Goal: Task Accomplishment & Management: Manage account settings

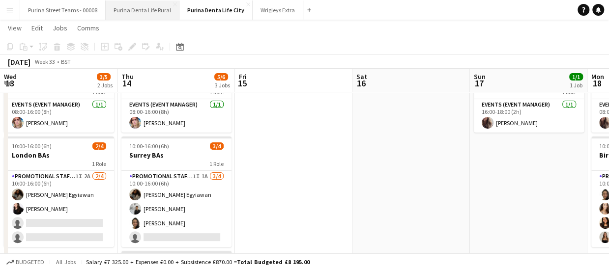
scroll to position [0, 415]
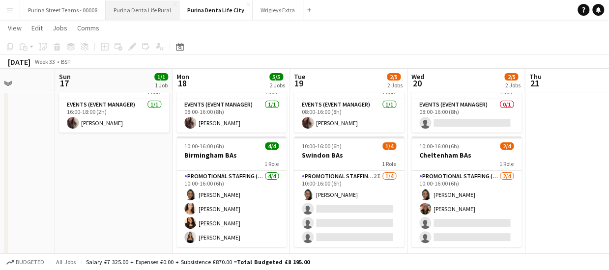
click at [130, 12] on button "Purina Denta Life Rural Close" at bounding box center [143, 9] width 74 height 19
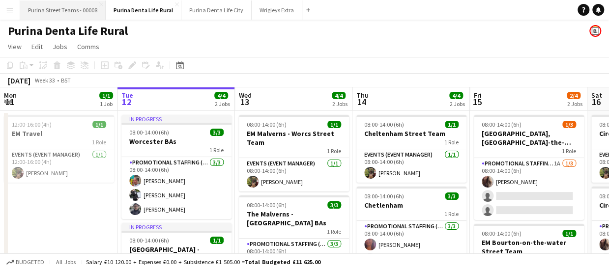
click at [66, 9] on button "Purina Street Teams - 00008 Close" at bounding box center [63, 9] width 86 height 19
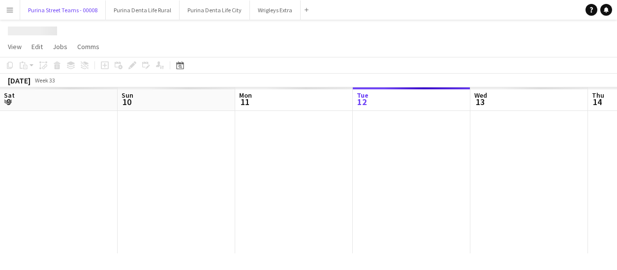
scroll to position [0, 235]
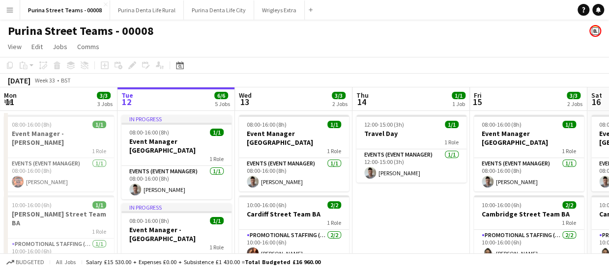
click at [212, 19] on div "Purina Street Teams - 00008 Close Purina Denta Life Rural Close Purina Denta Li…" at bounding box center [168, 10] width 297 height 20
click at [207, 8] on button "Purina Denta Life City Close" at bounding box center [219, 9] width 70 height 19
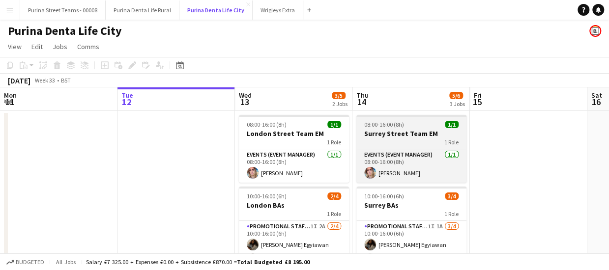
scroll to position [98, 0]
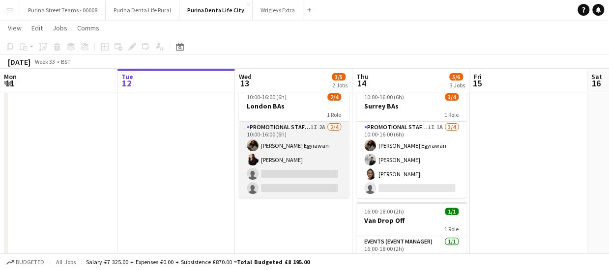
click at [262, 174] on app-card-role "Promotional Staffing (Brand Ambassadors) 1I 2A [DATE] 10:00-16:00 (6h) [PERSON_…" at bounding box center [294, 160] width 110 height 76
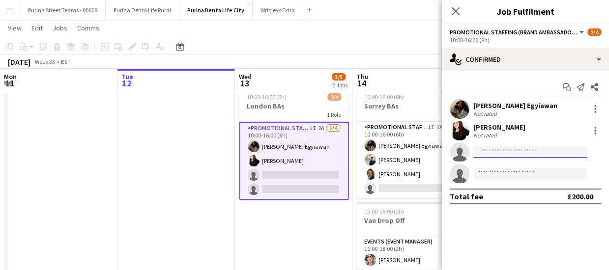
click at [493, 155] on input at bounding box center [531, 153] width 114 height 12
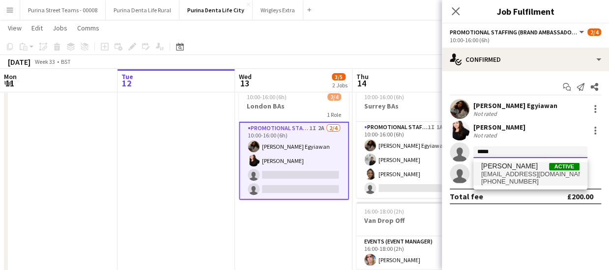
type input "*****"
click at [496, 172] on span "[EMAIL_ADDRESS][DOMAIN_NAME]" at bounding box center [530, 175] width 98 height 8
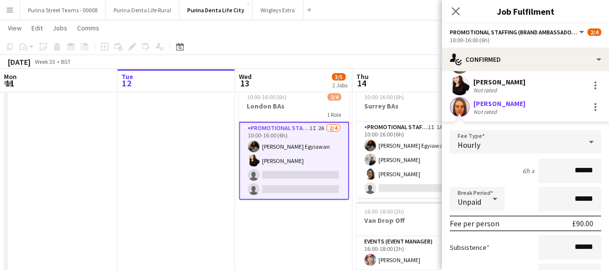
scroll to position [0, 0]
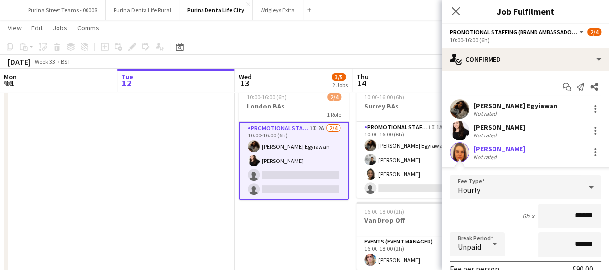
click at [465, 152] on app-user-avatar at bounding box center [460, 153] width 20 height 20
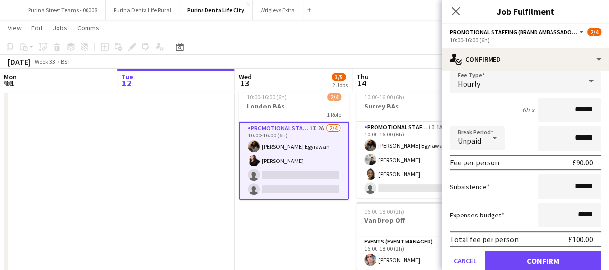
scroll to position [165, 0]
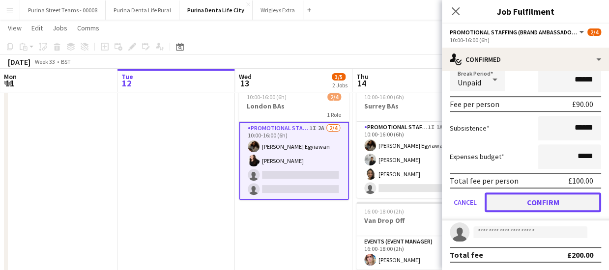
click at [550, 202] on button "Confirm" at bounding box center [543, 203] width 117 height 20
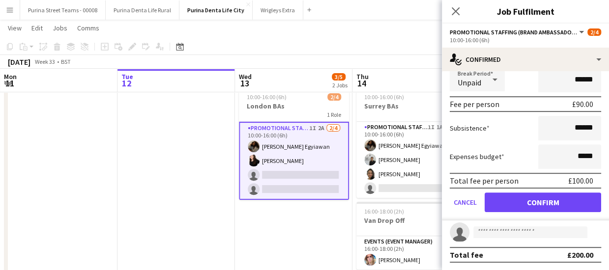
scroll to position [0, 0]
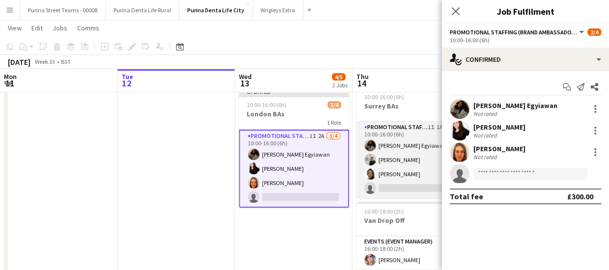
click at [395, 186] on app-card-role "Promotional Staffing (Brand Ambassadors) 1I 1A [DATE] 10:00-16:00 (6h) [PERSON_…" at bounding box center [412, 160] width 110 height 76
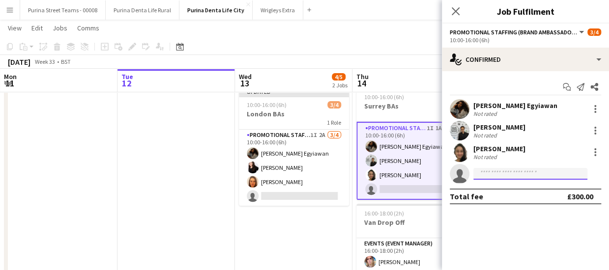
click at [499, 175] on input at bounding box center [531, 174] width 114 height 12
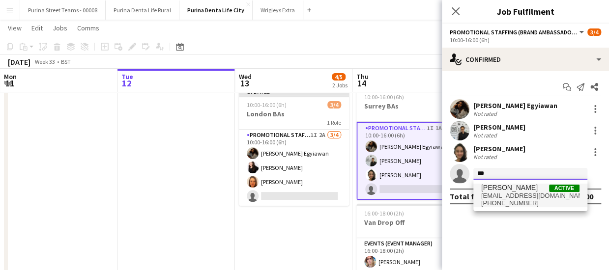
type input "***"
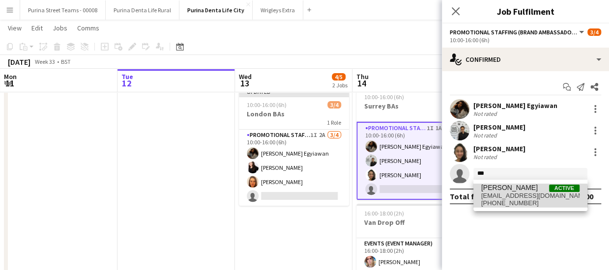
click at [528, 198] on span "[EMAIL_ADDRESS][DOMAIN_NAME]" at bounding box center [530, 196] width 98 height 8
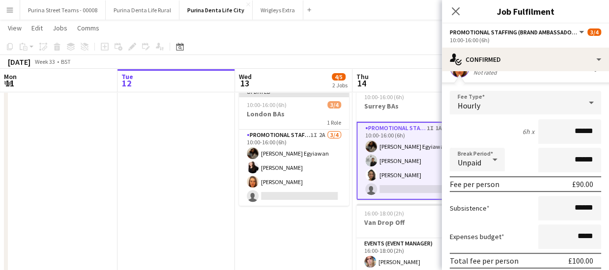
scroll to position [148, 0]
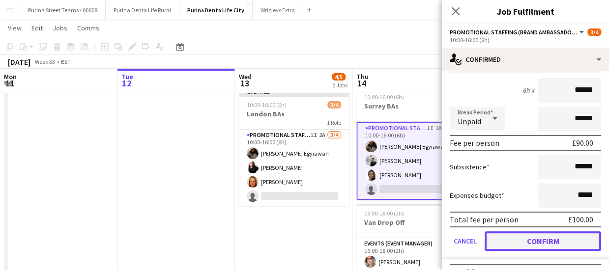
click at [572, 234] on button "Confirm" at bounding box center [543, 242] width 117 height 20
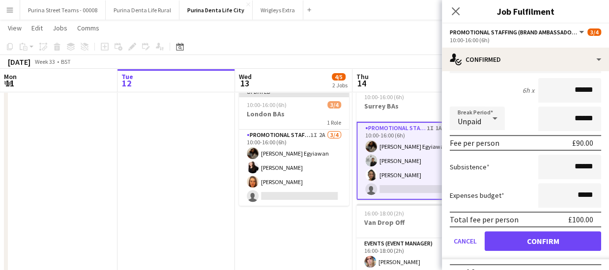
scroll to position [0, 0]
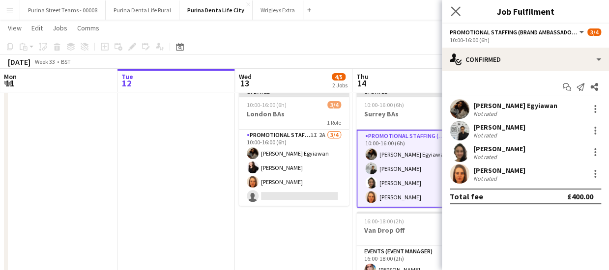
click at [451, 13] on icon "Close pop-in" at bounding box center [455, 10] width 9 height 9
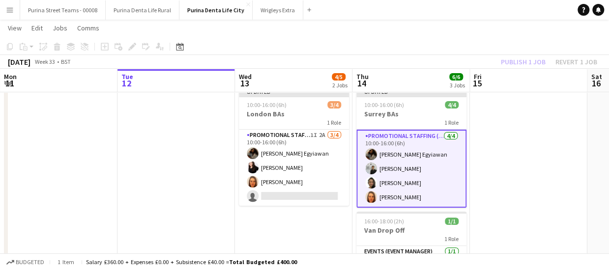
click at [536, 97] on app-date-cell at bounding box center [529, 156] width 118 height 289
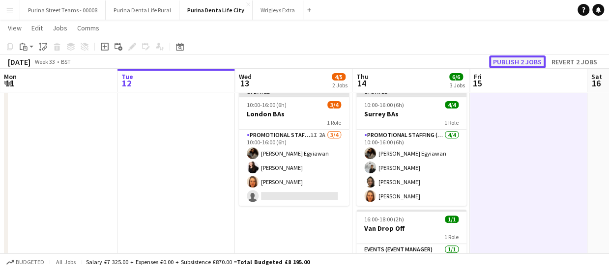
click at [520, 60] on button "Publish 2 jobs" at bounding box center [517, 62] width 57 height 13
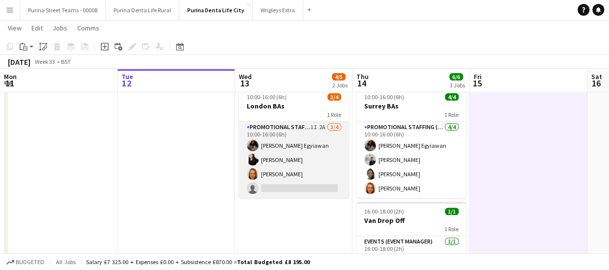
click at [309, 186] on app-card-role "Promotional Staffing (Brand Ambassadors) 1I 2A [DATE] 10:00-16:00 (6h) [PERSON_…" at bounding box center [294, 160] width 110 height 76
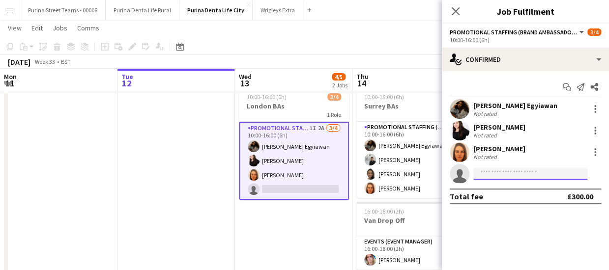
click at [520, 172] on input at bounding box center [531, 174] width 114 height 12
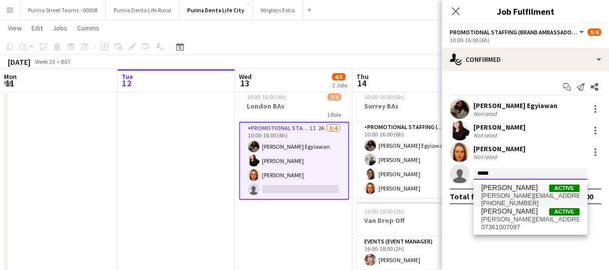
type input "*****"
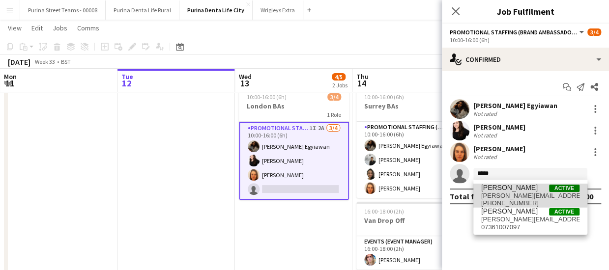
click at [518, 194] on span "[PERSON_NAME][EMAIL_ADDRESS][DOMAIN_NAME]" at bounding box center [530, 196] width 98 height 8
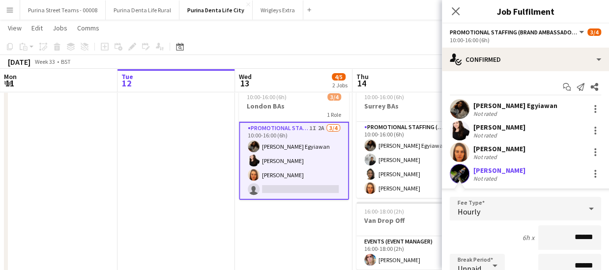
click at [455, 172] on app-user-avatar at bounding box center [460, 174] width 20 height 20
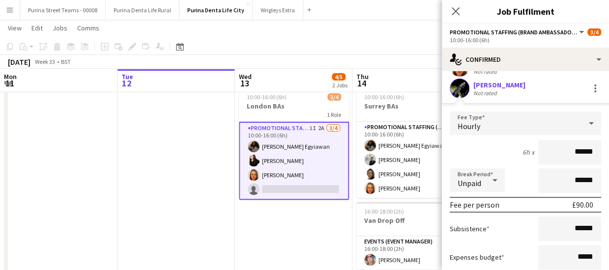
scroll to position [148, 0]
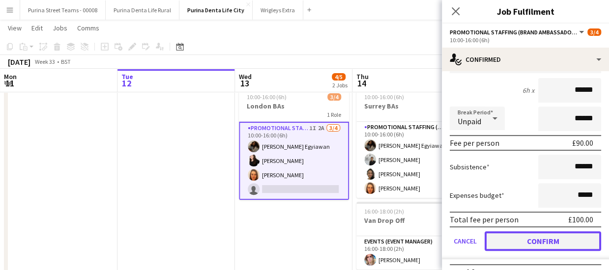
click at [544, 240] on button "Confirm" at bounding box center [543, 242] width 117 height 20
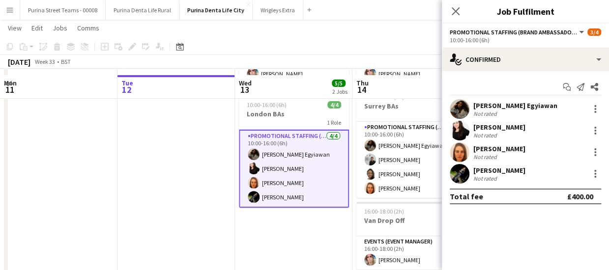
scroll to position [145, 0]
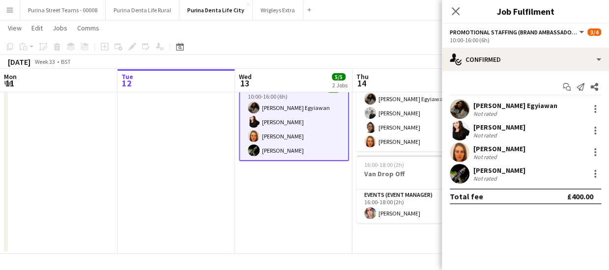
click at [321, 197] on app-date-cell "08:00-16:00 (8h) 1/1 [GEOGRAPHIC_DATA] Team EM 1 Role Events (Event Manager) [D…" at bounding box center [294, 109] width 118 height 289
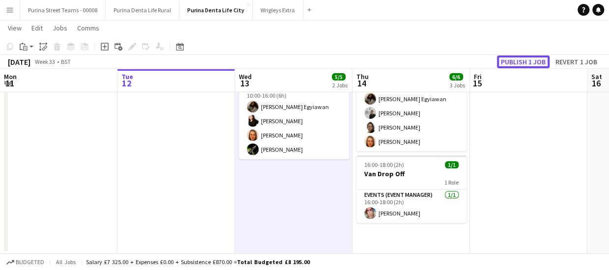
click at [511, 58] on button "Publish 1 job" at bounding box center [523, 62] width 53 height 13
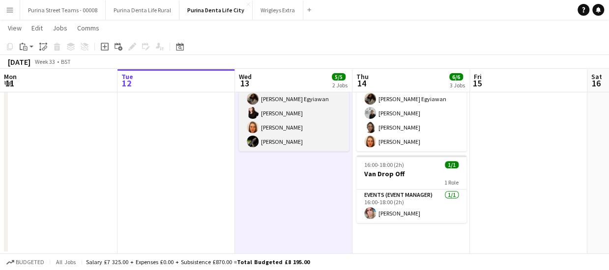
click at [282, 141] on app-card-role "Promotional Staffing (Brand Ambassadors) [DATE] 10:00-16:00 (6h) [PERSON_NAME] …" at bounding box center [294, 113] width 110 height 76
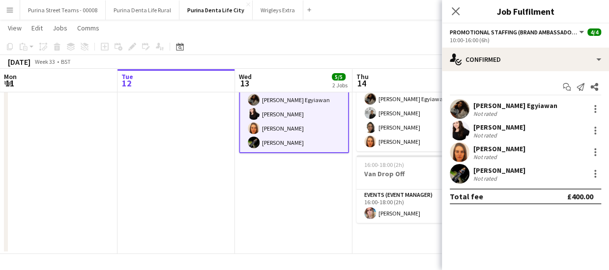
click at [497, 156] on div "Not rated" at bounding box center [487, 156] width 26 height 7
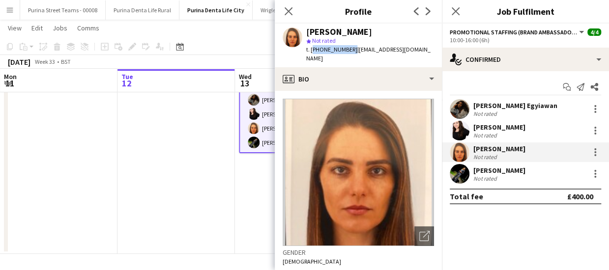
drag, startPoint x: 348, startPoint y: 50, endPoint x: 311, endPoint y: 48, distance: 36.9
click at [311, 48] on span "t. [PHONE_NUMBER]" at bounding box center [331, 49] width 51 height 7
copy span "[PHONE_NUMBER]"
click at [340, 32] on div "[PERSON_NAME]" at bounding box center [339, 32] width 66 height 9
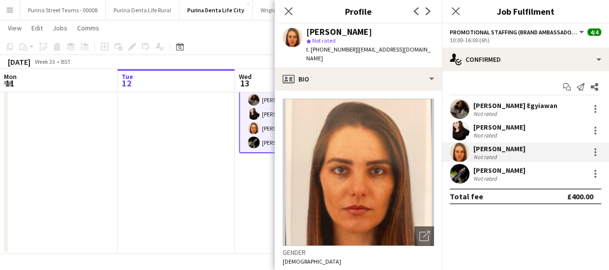
copy div "[PERSON_NAME]"
click at [95, 190] on app-date-cell at bounding box center [59, 109] width 118 height 289
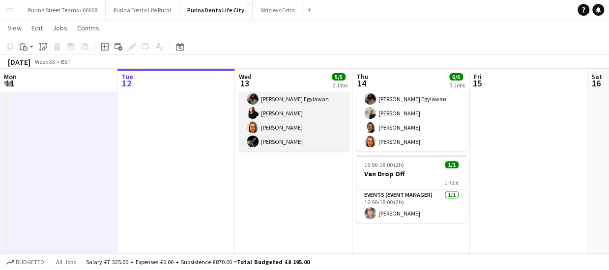
click at [272, 140] on app-card-role "Promotional Staffing (Brand Ambassadors) [DATE] 10:00-16:00 (6h) [PERSON_NAME] …" at bounding box center [294, 113] width 110 height 76
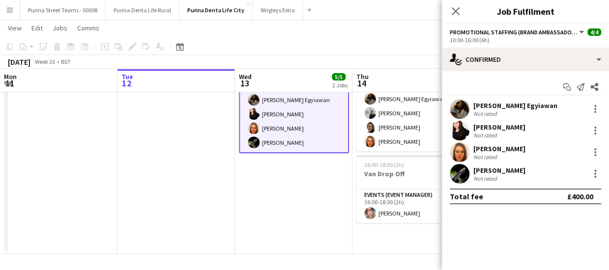
click at [497, 169] on div "[PERSON_NAME]" at bounding box center [500, 170] width 52 height 9
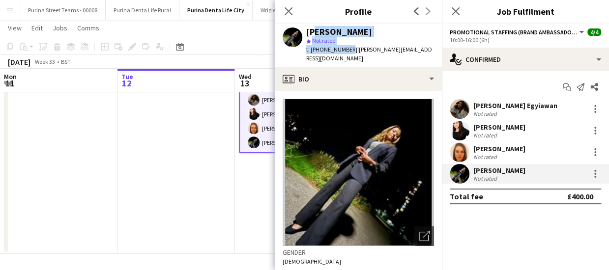
drag, startPoint x: 309, startPoint y: 34, endPoint x: 347, endPoint y: 48, distance: 40.8
click at [347, 48] on div "[PERSON_NAME] star Not rated t. [PHONE_NUMBER] | [PERSON_NAME][EMAIL_ADDRESS][D…" at bounding box center [370, 46] width 128 height 36
click at [349, 50] on span "t. [PHONE_NUMBER]" at bounding box center [331, 49] width 51 height 7
drag, startPoint x: 349, startPoint y: 50, endPoint x: 310, endPoint y: 33, distance: 42.3
click at [310, 33] on div "[PERSON_NAME] star Not rated t. [PHONE_NUMBER] | [PERSON_NAME][EMAIL_ADDRESS][D…" at bounding box center [370, 46] width 128 height 36
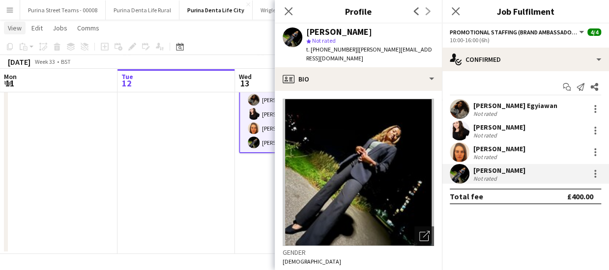
copy div "[PERSON_NAME] star Not rated t. [PHONE_NUMBER]"
click at [132, 168] on app-date-cell at bounding box center [177, 109] width 118 height 289
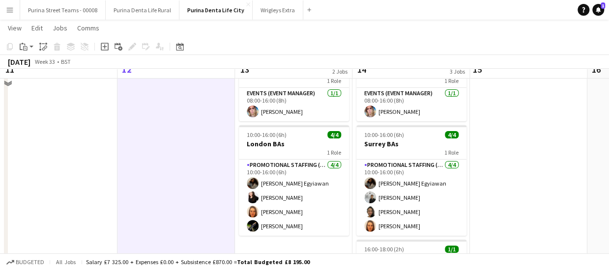
scroll to position [47, 0]
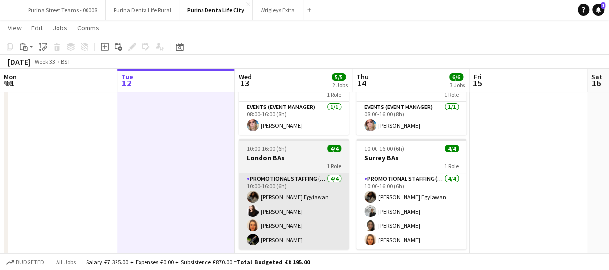
click at [275, 247] on app-card-role "Promotional Staffing (Brand Ambassadors) [DATE] 10:00-16:00 (6h) [PERSON_NAME] …" at bounding box center [294, 212] width 110 height 76
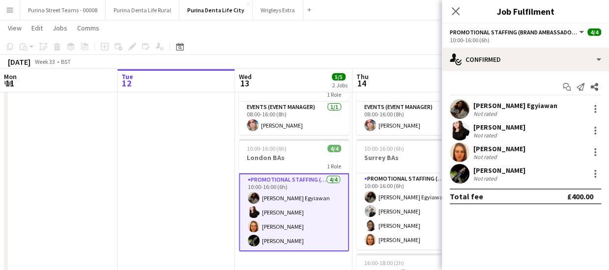
click at [490, 168] on div "[PERSON_NAME]" at bounding box center [500, 170] width 52 height 9
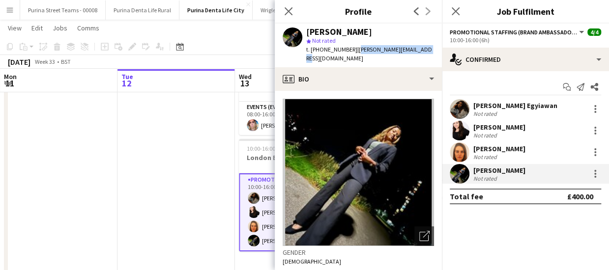
drag, startPoint x: 353, startPoint y: 51, endPoint x: 427, endPoint y: 54, distance: 74.3
click at [427, 54] on div "[PERSON_NAME] star Not rated t. [PHONE_NUMBER] | [PERSON_NAME][EMAIL_ADDRESS][D…" at bounding box center [358, 46] width 167 height 44
copy span "[PERSON_NAME][EMAIL_ADDRESS][DOMAIN_NAME]"
drag, startPoint x: 289, startPoint y: 12, endPoint x: 399, endPoint y: 17, distance: 110.3
click at [289, 12] on icon at bounding box center [289, 11] width 8 height 8
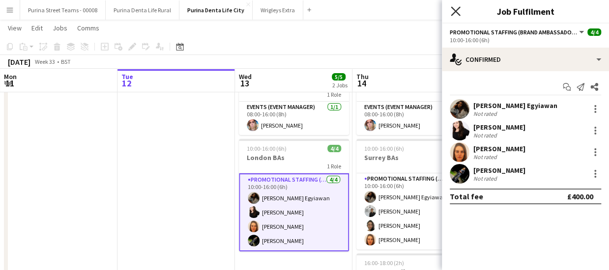
click at [457, 11] on icon "Close pop-in" at bounding box center [455, 10] width 9 height 9
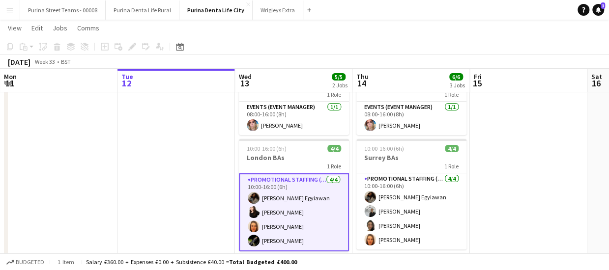
drag, startPoint x: 598, startPoint y: 12, endPoint x: 590, endPoint y: 0, distance: 14.6
click at [598, 12] on icon at bounding box center [598, 12] width 1 height 1
